Goal: Find specific page/section: Find specific page/section

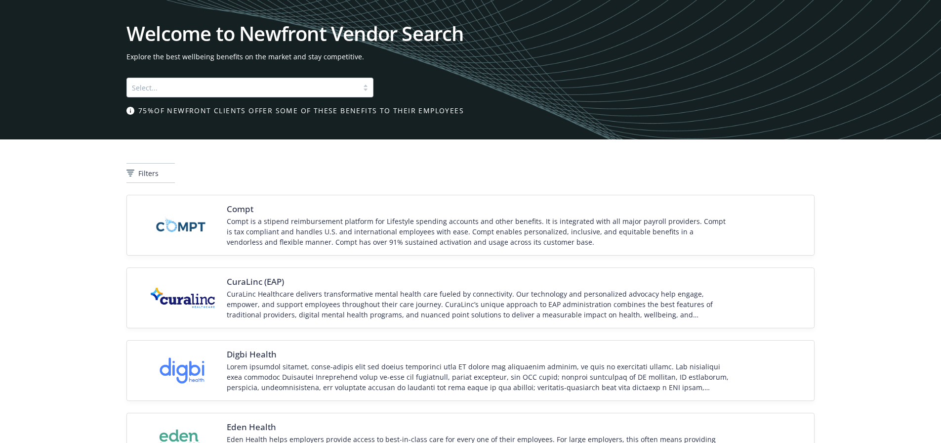
scroll to position [1335, 0]
